Goal: Ask a question

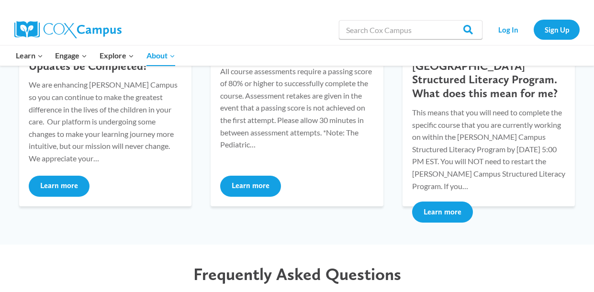
scroll to position [324, 0]
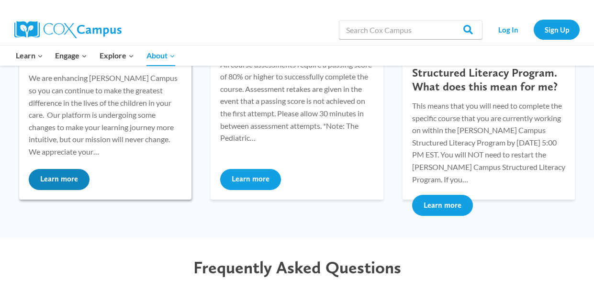
click at [51, 174] on button "Learn more" at bounding box center [59, 179] width 61 height 21
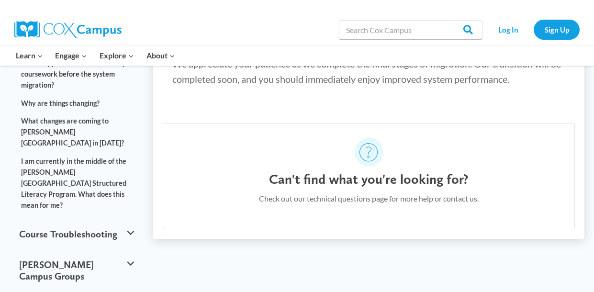
scroll to position [216, 0]
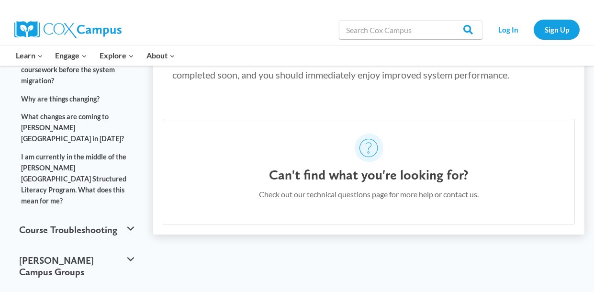
click at [450, 197] on p "Check out our technical questions page for more help or contact us." at bounding box center [369, 194] width 220 height 12
click at [378, 205] on div "Can't find what you're looking for? Check out our technical questions page for …" at bounding box center [369, 188] width 220 height 43
click at [398, 176] on h4 "Can't find what you're looking for?" at bounding box center [369, 175] width 200 height 16
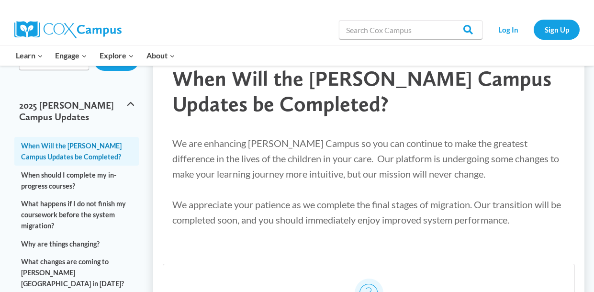
scroll to position [0, 0]
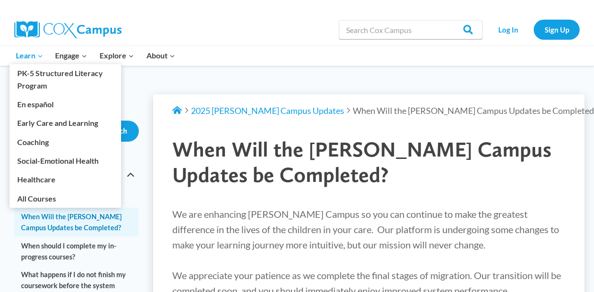
click at [38, 55] on icon "Expand" at bounding box center [40, 56] width 7 height 7
click at [82, 127] on link "Early Care and Learning" at bounding box center [66, 123] width 112 height 18
